Goal: Task Accomplishment & Management: Manage account settings

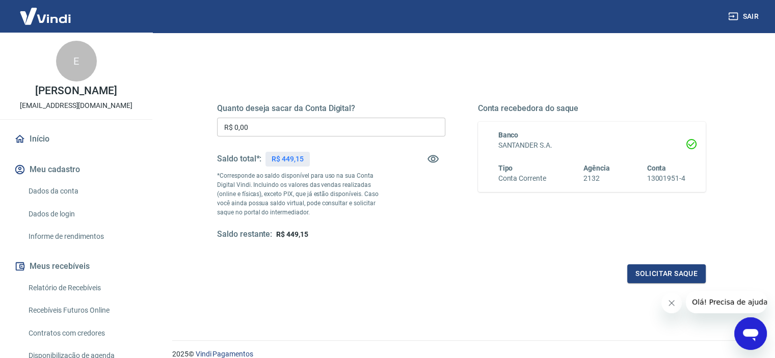
scroll to position [102, 0]
click at [435, 160] on icon "button" at bounding box center [433, 158] width 12 height 12
click at [435, 160] on icon "button" at bounding box center [433, 159] width 11 height 10
